Goal: Task Accomplishment & Management: Complete application form

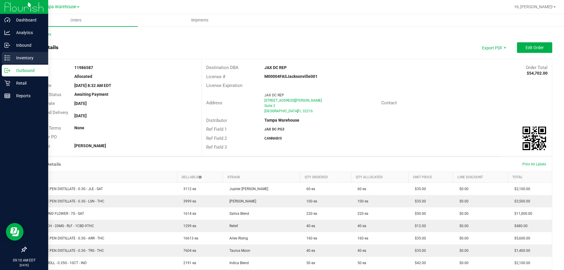
click at [4, 59] on div "Inventory" at bounding box center [25, 58] width 46 height 12
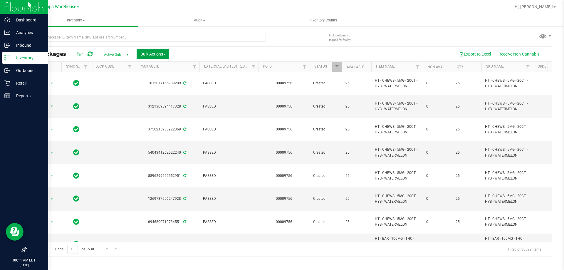
click at [160, 56] on button "Bulk Actions" at bounding box center [153, 54] width 33 height 10
click at [162, 69] on span "Add to outbound order" at bounding box center [160, 67] width 40 height 5
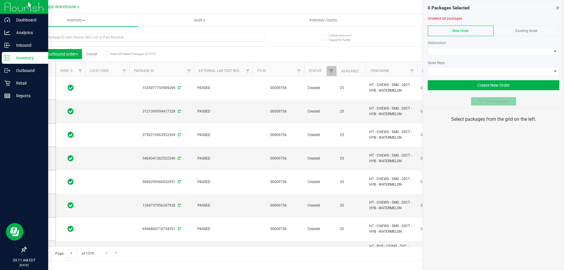
click at [504, 102] on span "Scan Packages" at bounding box center [497, 101] width 24 height 5
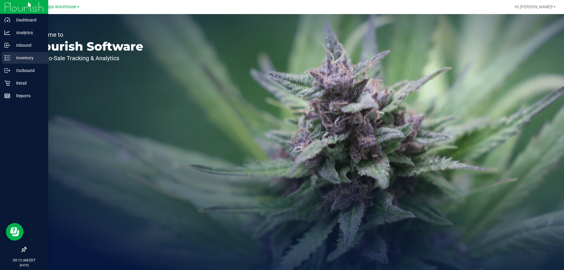
click at [16, 59] on p "Inventory" at bounding box center [27, 57] width 35 height 7
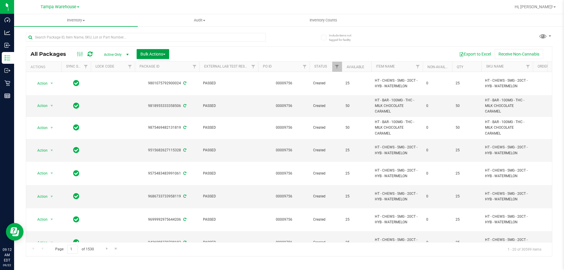
click at [164, 52] on span "Bulk Actions" at bounding box center [152, 54] width 25 height 5
click at [178, 63] on div "Add to outbound order" at bounding box center [164, 67] width 48 height 9
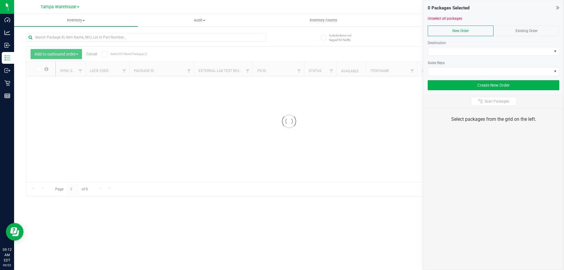
click at [491, 107] on div "Scan Packages" at bounding box center [493, 102] width 140 height 14
click at [492, 105] on button "Scan Packages" at bounding box center [494, 101] width 46 height 9
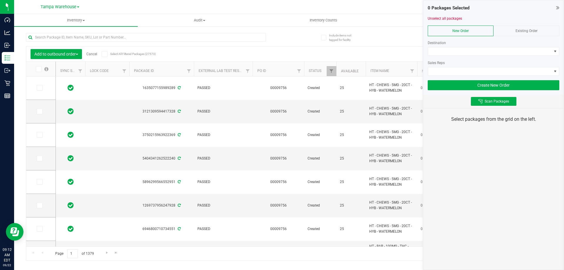
type input "[DATE]"
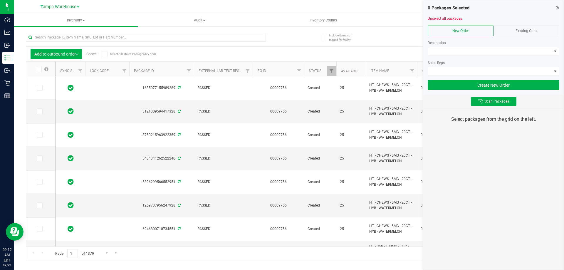
type input "[DATE]"
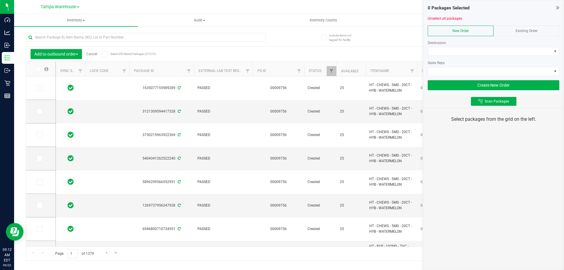
type input "[DATE]"
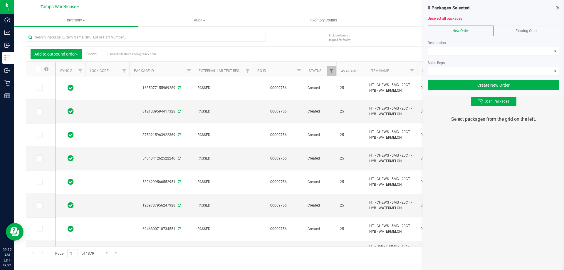
type input "[DATE]"
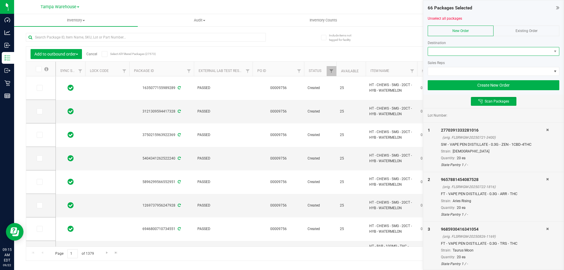
click at [461, 52] on span at bounding box center [490, 51] width 124 height 8
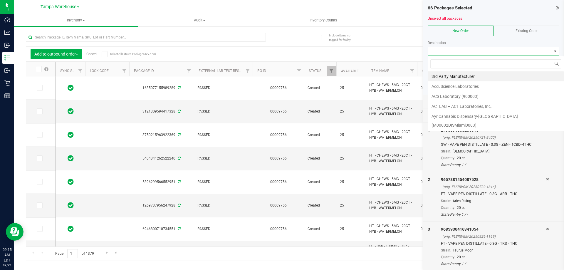
scroll to position [9, 132]
type input "bon"
click at [460, 76] on li "[PERSON_NAME][GEOGRAPHIC_DATA]" at bounding box center [496, 76] width 136 height 10
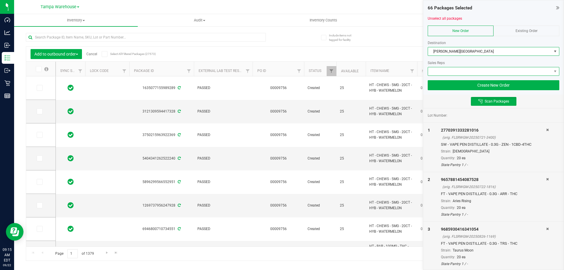
click at [456, 69] on span at bounding box center [490, 71] width 124 height 8
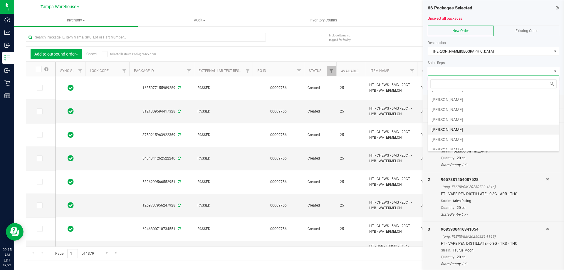
scroll to position [59, 0]
click at [454, 125] on li "[PERSON_NAME]" at bounding box center [493, 128] width 131 height 10
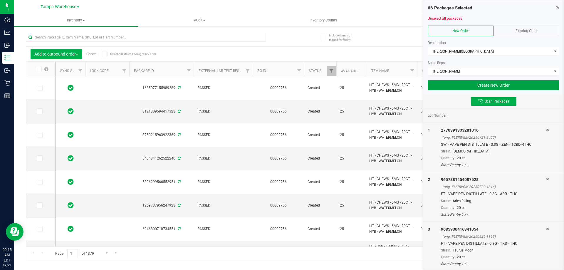
click at [476, 83] on button "Create New Order" at bounding box center [494, 85] width 132 height 10
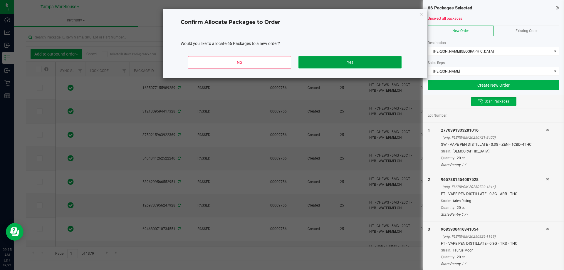
click at [371, 61] on button "Yes" at bounding box center [349, 62] width 103 height 12
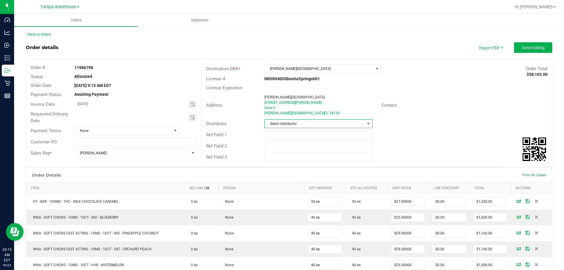
click at [284, 124] on span "Select distributor" at bounding box center [315, 124] width 100 height 8
click at [298, 122] on span "Select distributor" at bounding box center [315, 124] width 100 height 8
click at [366, 123] on span at bounding box center [368, 123] width 5 height 5
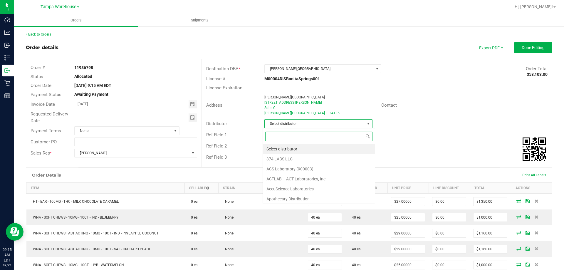
scroll to position [9, 107]
type input "[GEOGRAPHIC_DATA]"
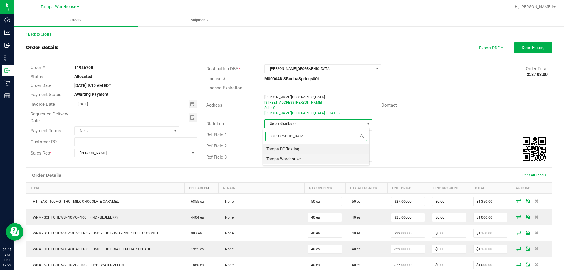
click at [296, 159] on li "Tampa Warehouse" at bounding box center [316, 159] width 106 height 10
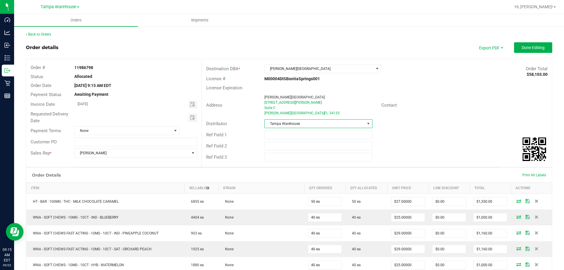
click at [291, 139] on div "Ref Field 1" at bounding box center [377, 134] width 350 height 11
click at [297, 137] on input "text" at bounding box center [318, 134] width 108 height 9
type input "BSP WC"
click at [193, 118] on span "Toggle calendar" at bounding box center [192, 117] width 5 height 5
type input "CANNABIS"
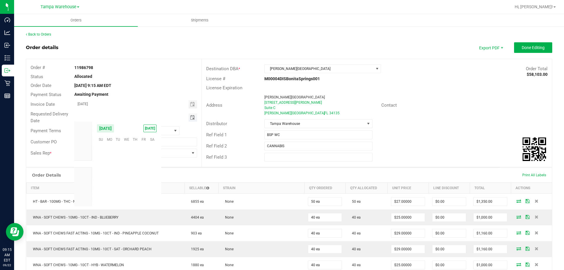
scroll to position [95278, 0]
click at [119, 175] on span "23" at bounding box center [118, 175] width 9 height 9
type input "[DATE]"
click at [519, 51] on button "Done Editing" at bounding box center [533, 47] width 38 height 11
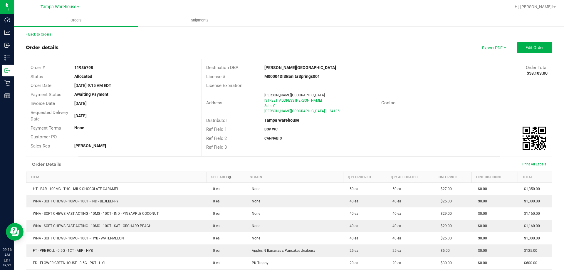
click at [495, 46] on span "Export PDF" at bounding box center [493, 47] width 35 height 11
click at [491, 58] on span "Packing List PDF" at bounding box center [490, 57] width 36 height 9
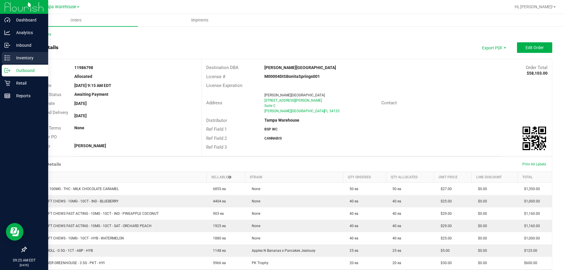
click at [18, 61] on p "Inventory" at bounding box center [27, 57] width 35 height 7
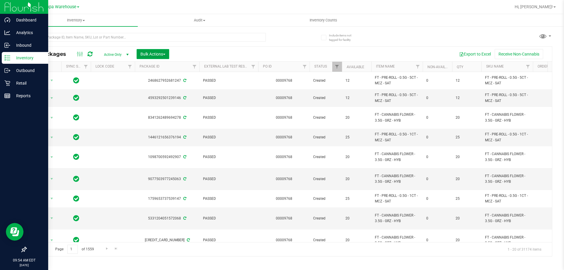
click at [146, 52] on span "Bulk Actions" at bounding box center [152, 54] width 25 height 5
click at [149, 67] on span "Add to outbound order" at bounding box center [160, 67] width 40 height 5
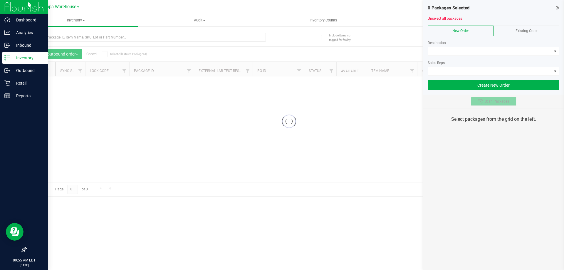
click at [491, 100] on span "Scan Packages" at bounding box center [497, 101] width 24 height 5
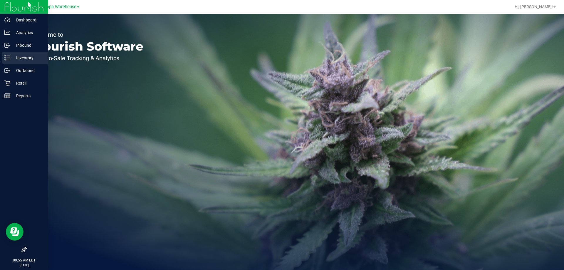
click at [20, 63] on div "Inventory" at bounding box center [25, 58] width 46 height 12
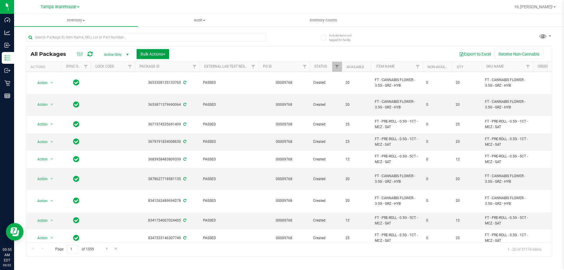
click at [159, 55] on span "Bulk Actions" at bounding box center [152, 54] width 25 height 5
click at [159, 65] on span "Add to outbound order" at bounding box center [160, 67] width 40 height 5
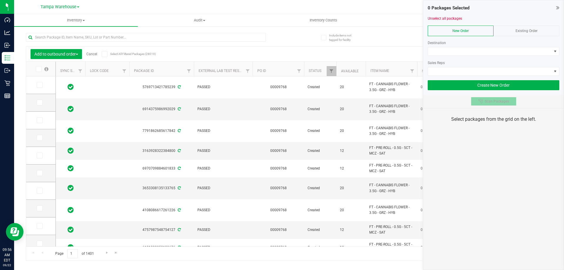
click at [486, 103] on span "Scan Packages" at bounding box center [497, 101] width 24 height 5
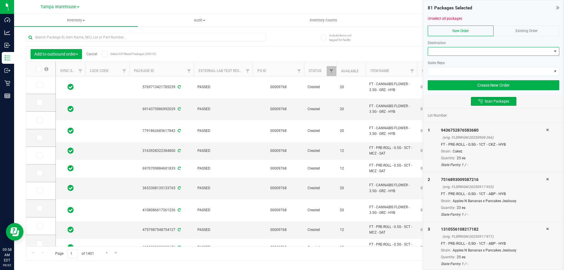
click at [456, 53] on span at bounding box center [490, 51] width 124 height 8
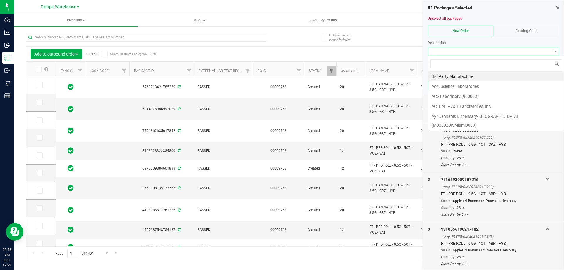
scroll to position [9, 132]
type input "ft."
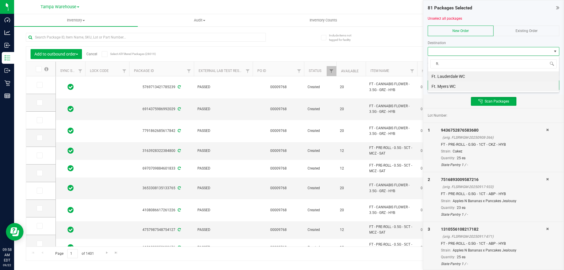
click at [445, 86] on li "Ft. Myers WC" at bounding box center [493, 86] width 131 height 10
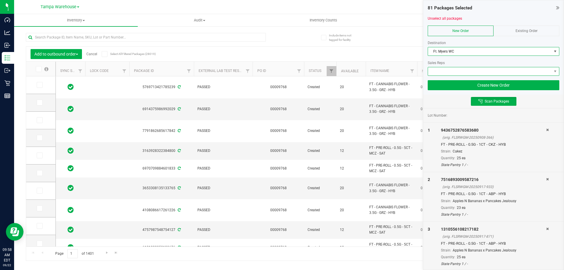
click at [452, 71] on span at bounding box center [490, 71] width 124 height 8
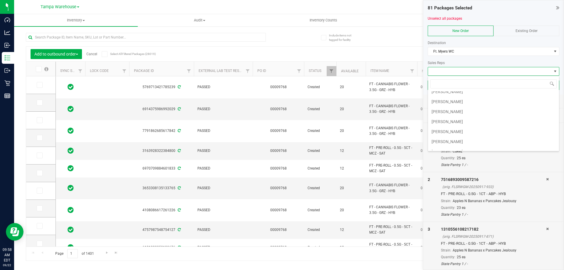
scroll to position [59, 0]
click at [455, 127] on li "[PERSON_NAME]" at bounding box center [493, 128] width 131 height 10
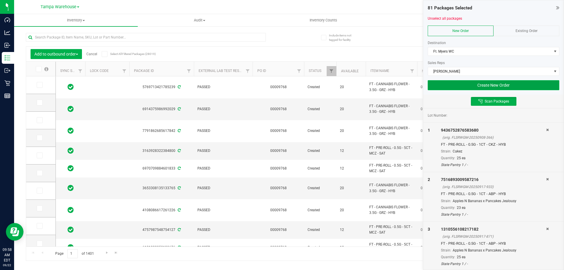
click at [485, 81] on button "Create New Order" at bounding box center [494, 85] width 132 height 10
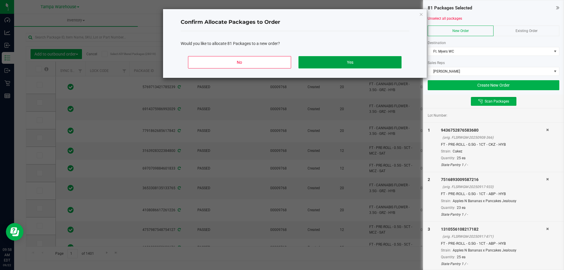
click at [380, 58] on button "Yes" at bounding box center [349, 62] width 103 height 12
